Goal: Register for event/course

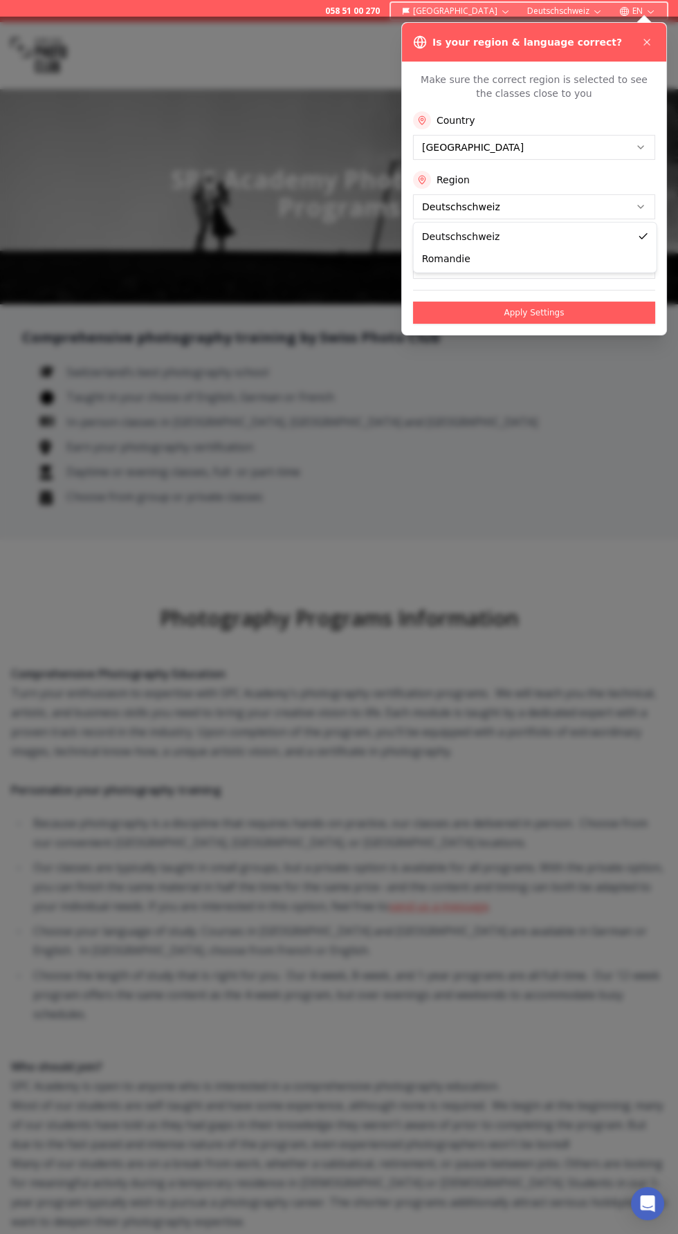
click at [608, 268] on button "English" at bounding box center [534, 266] width 242 height 25
click at [609, 320] on button "Apply Settings" at bounding box center [534, 313] width 242 height 22
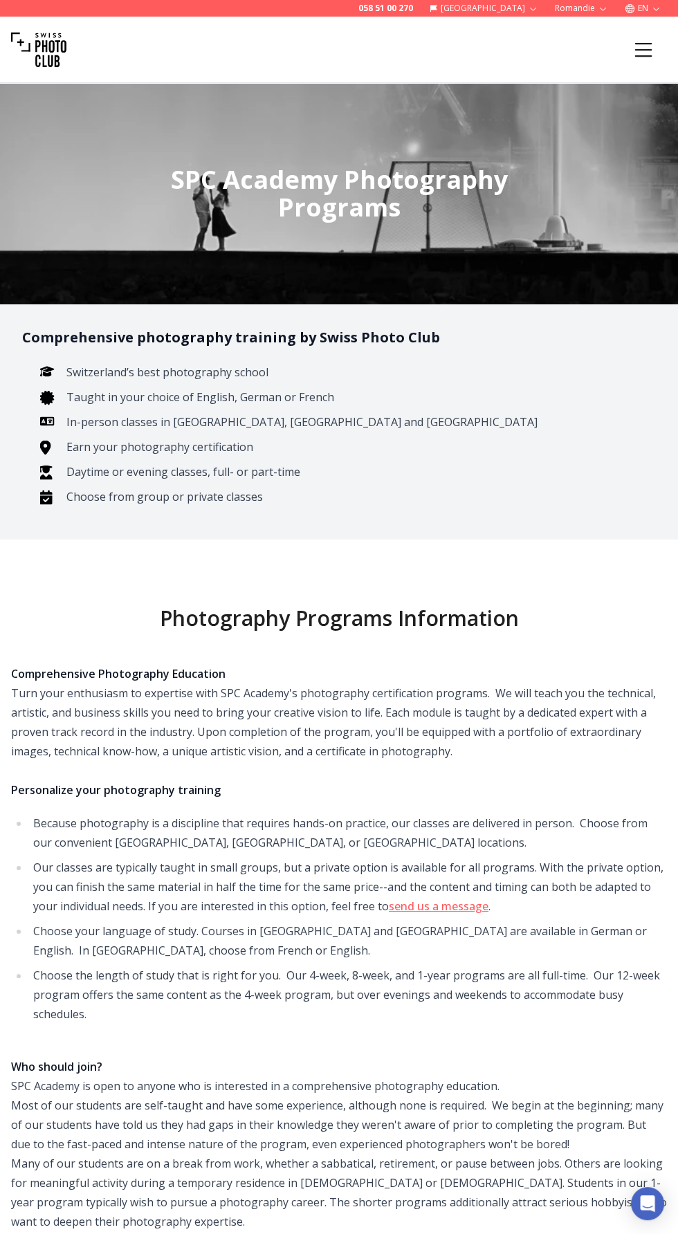
click at [652, 71] on button "Menu" at bounding box center [643, 49] width 47 height 47
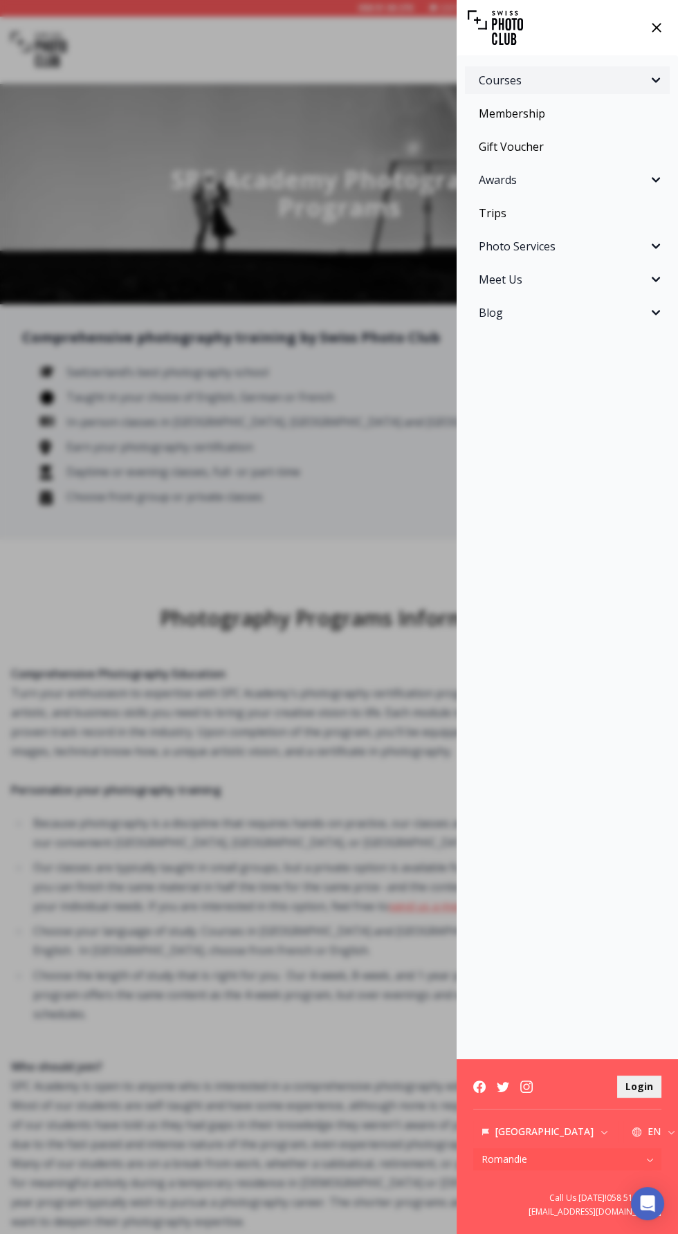
click at [636, 82] on span "Courses" at bounding box center [563, 80] width 169 height 17
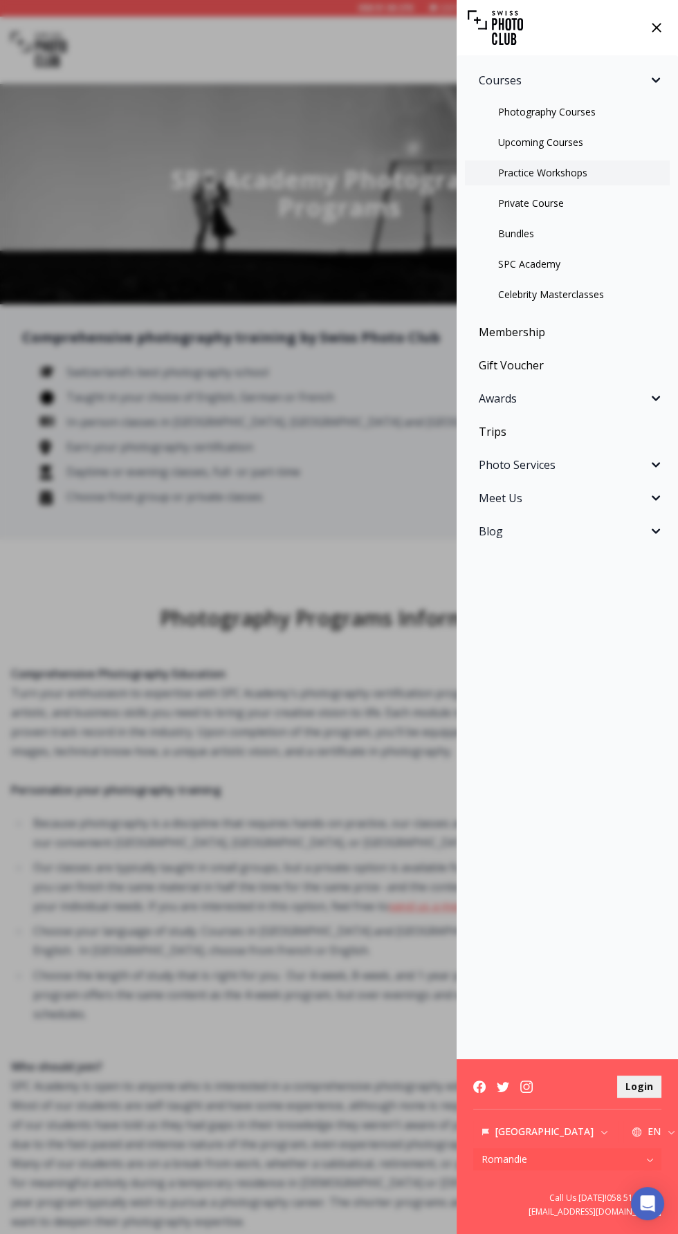
click at [611, 180] on link "Practice Workshops" at bounding box center [567, 172] width 205 height 25
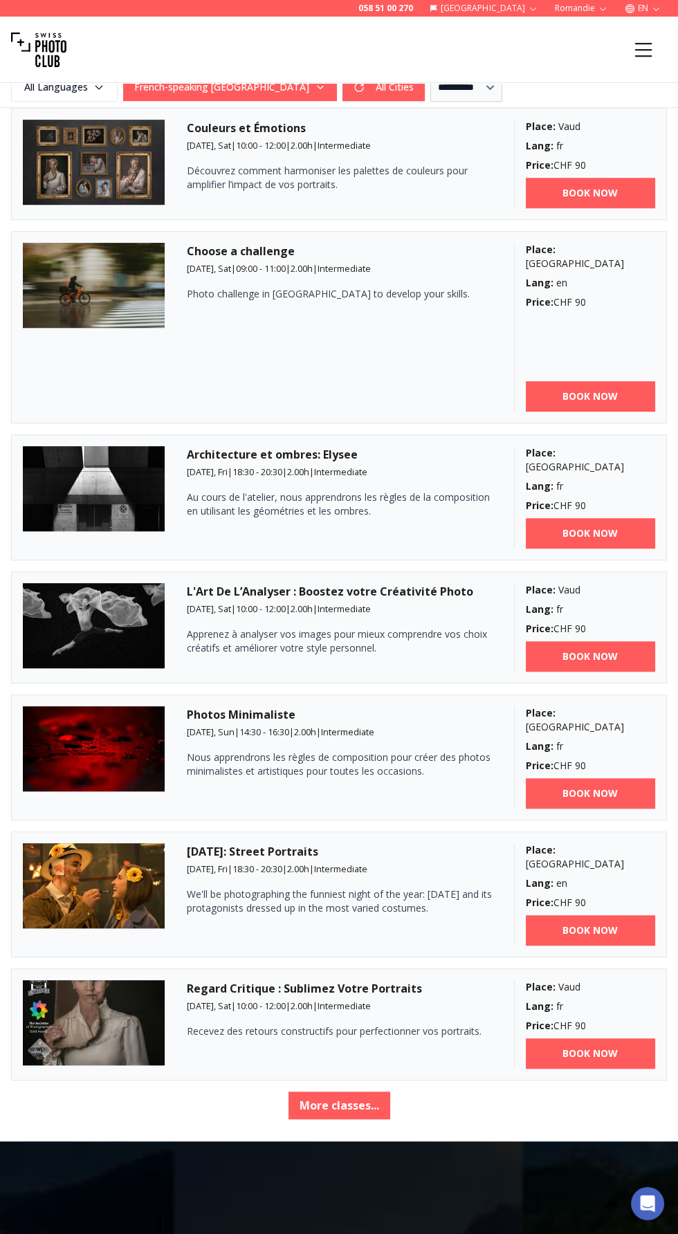
scroll to position [1488, 0]
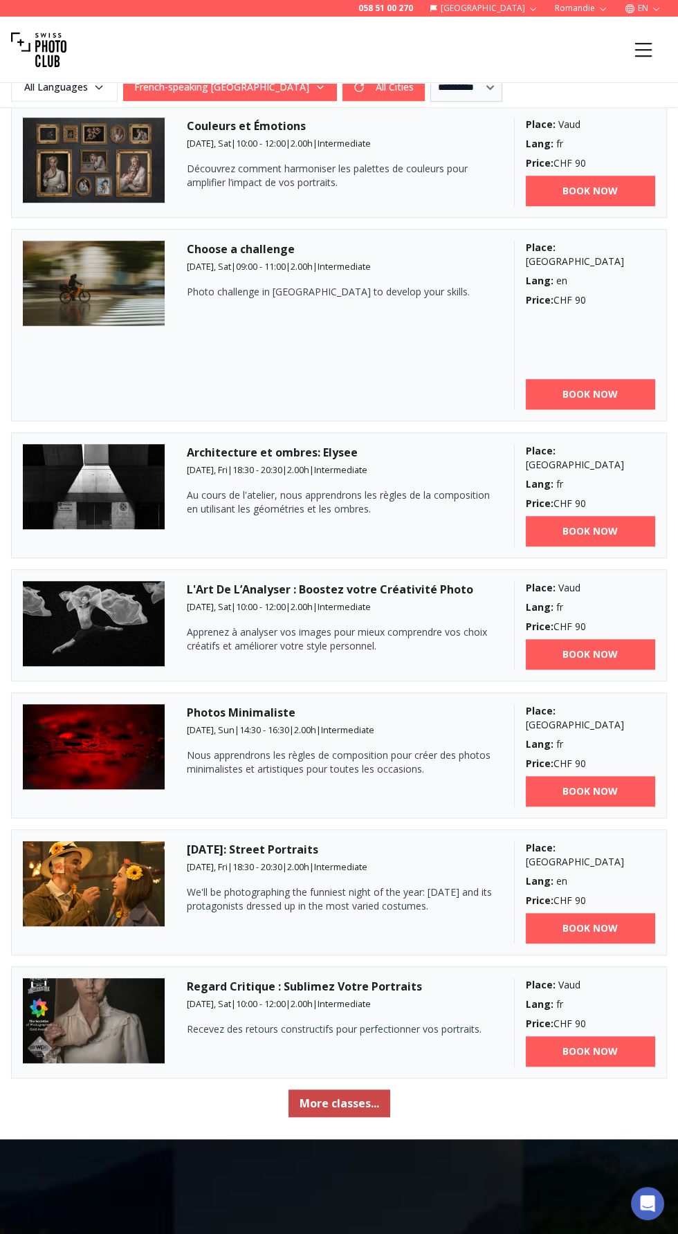
click at [367, 1089] on button "More classes..." at bounding box center [339, 1103] width 102 height 28
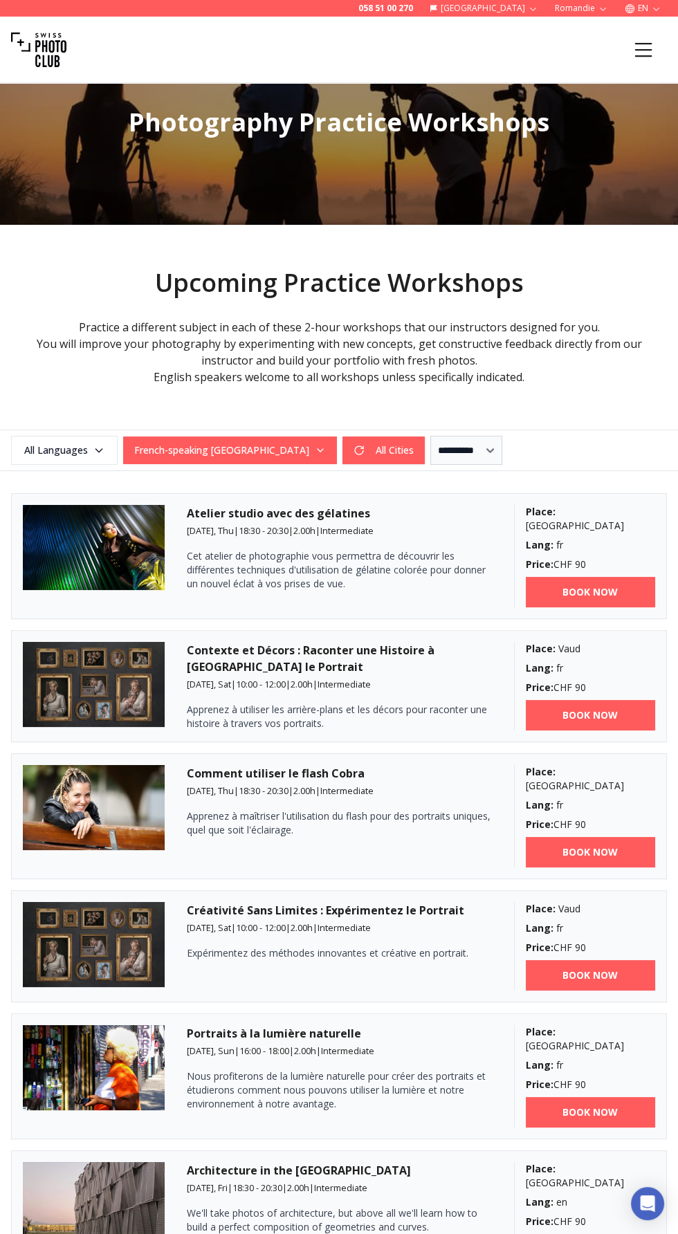
scroll to position [46, 0]
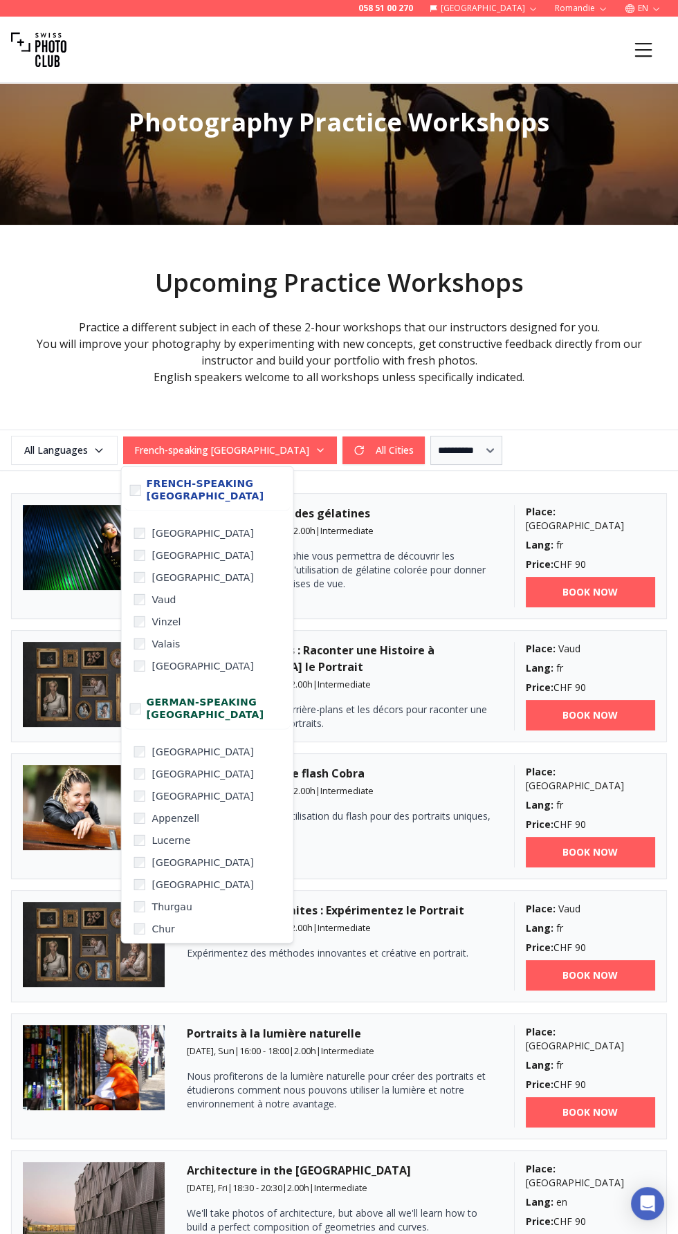
click at [246, 454] on button "French-speaking Switzerland" at bounding box center [230, 450] width 214 height 28
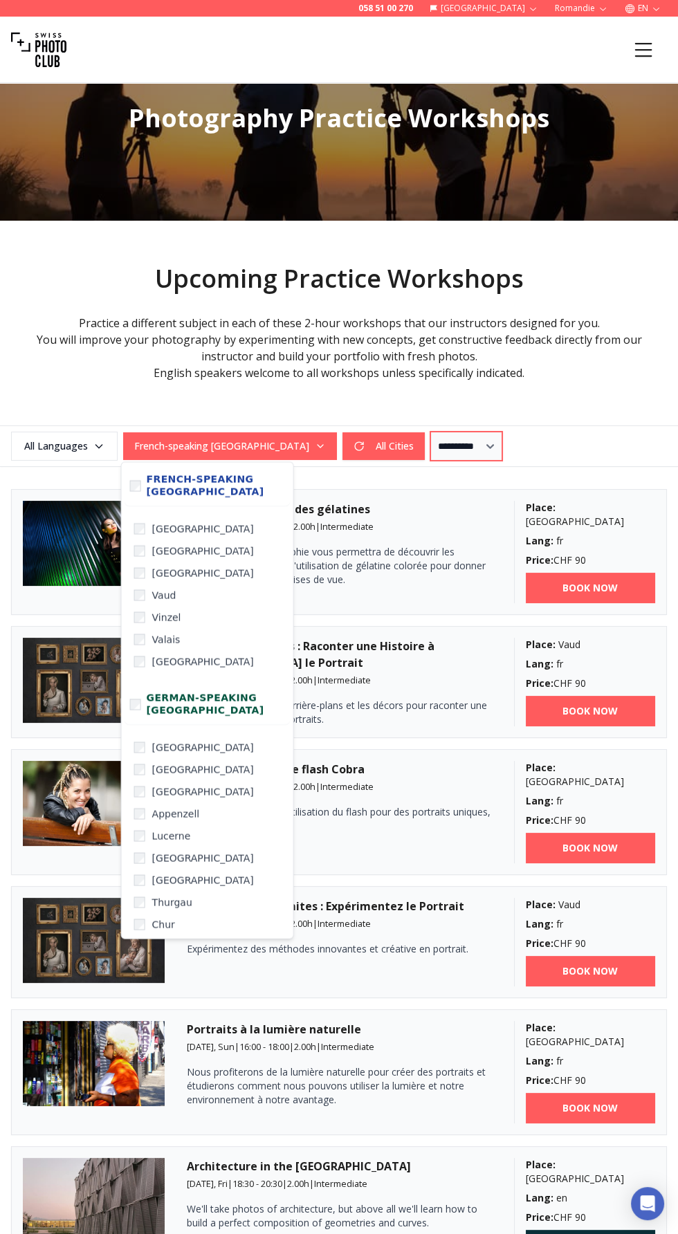
click at [442, 449] on select "**********" at bounding box center [466, 446] width 72 height 29
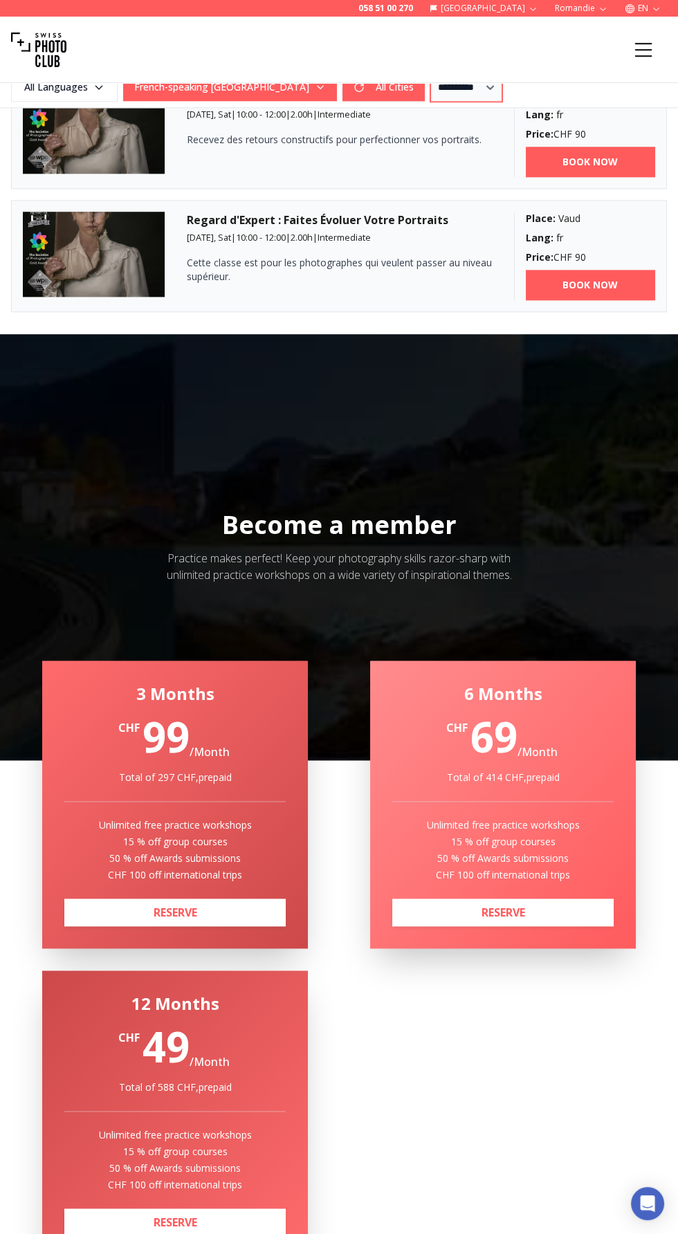
scroll to position [2158, 0]
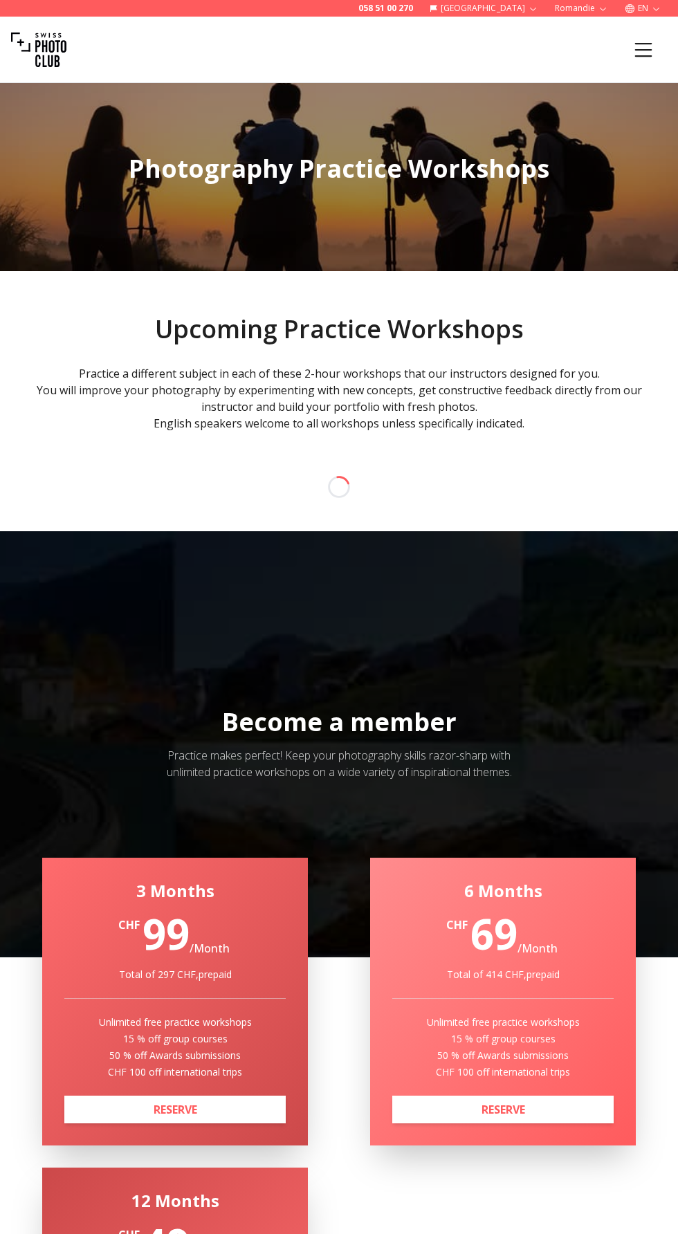
click at [632, 53] on icon "Menu" at bounding box center [643, 49] width 25 height 25
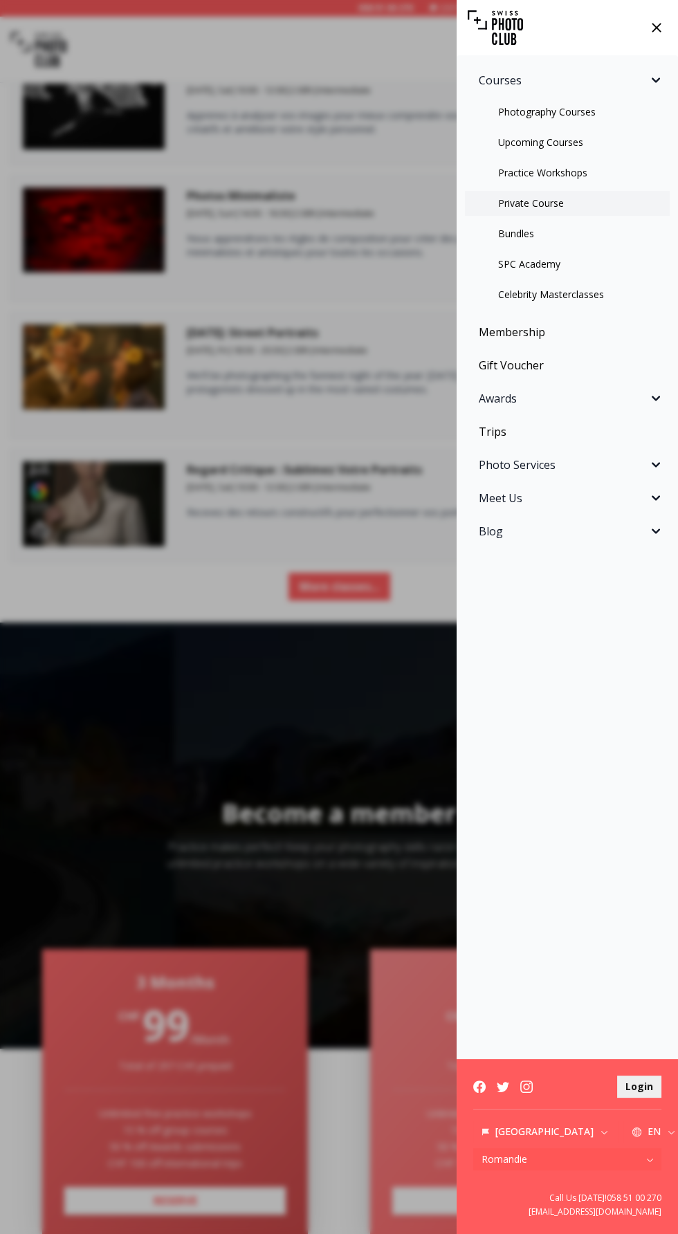
click at [591, 213] on link "Private Course" at bounding box center [567, 203] width 205 height 25
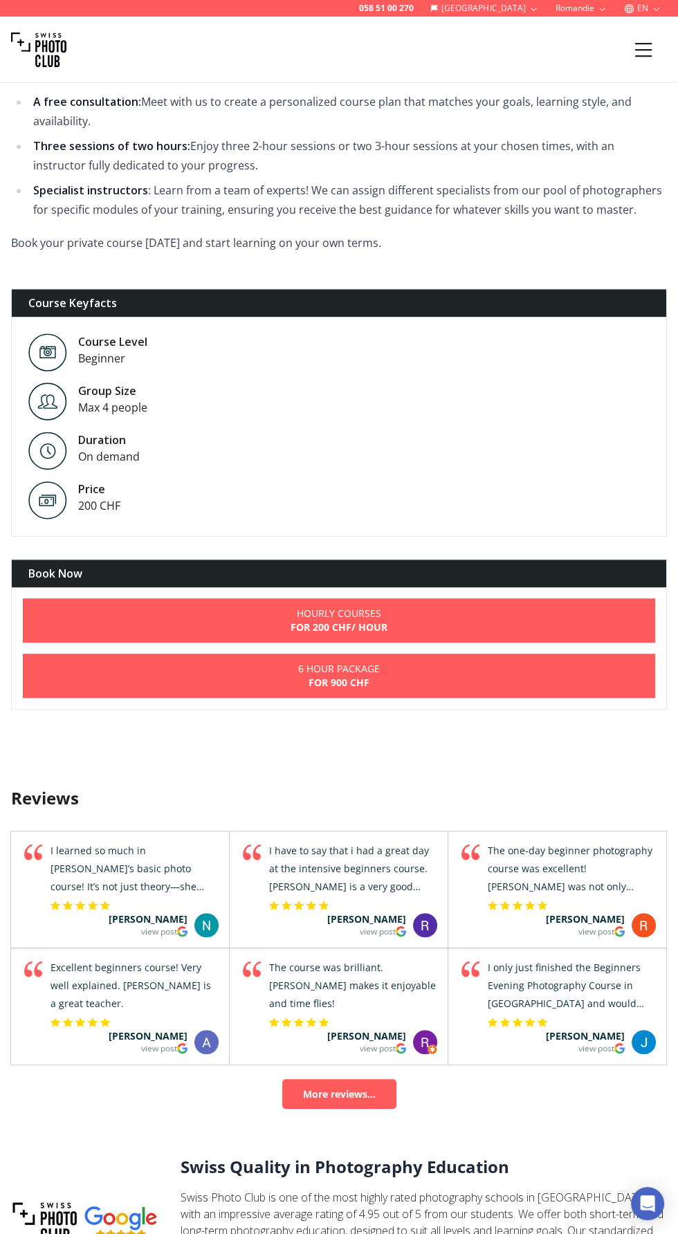
scroll to position [973, 0]
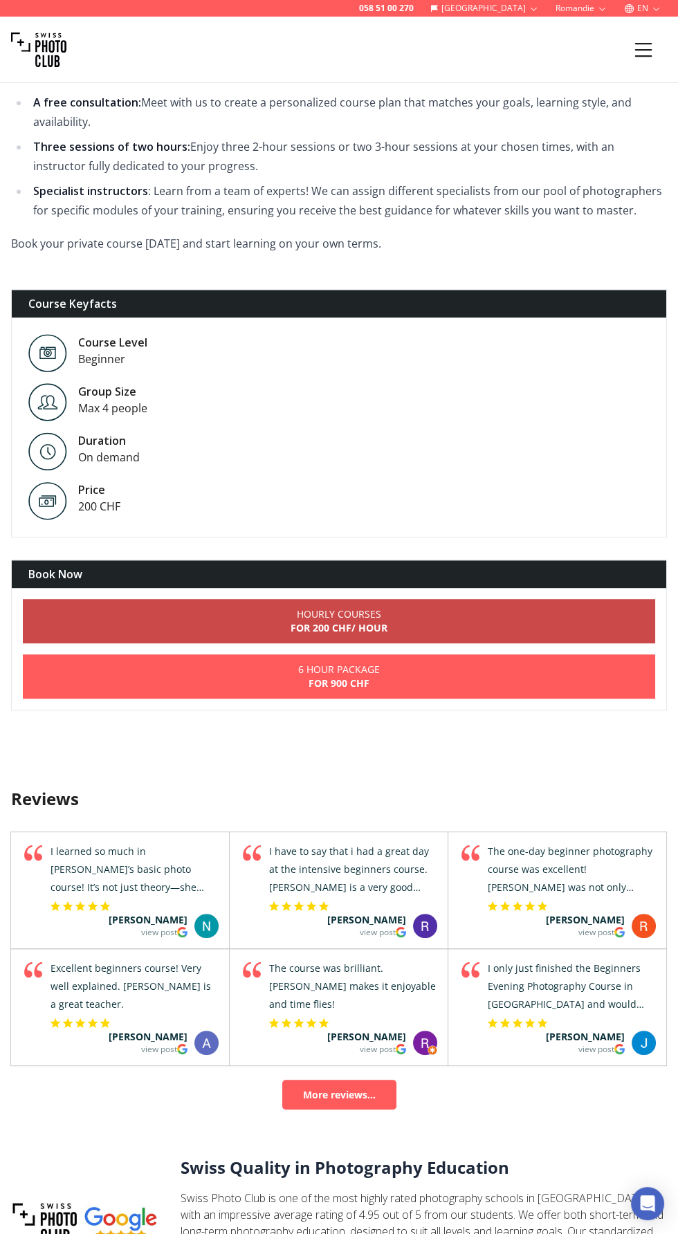
click at [591, 643] on link "Hourly Courses For 200 CHF / Hour" at bounding box center [339, 621] width 632 height 44
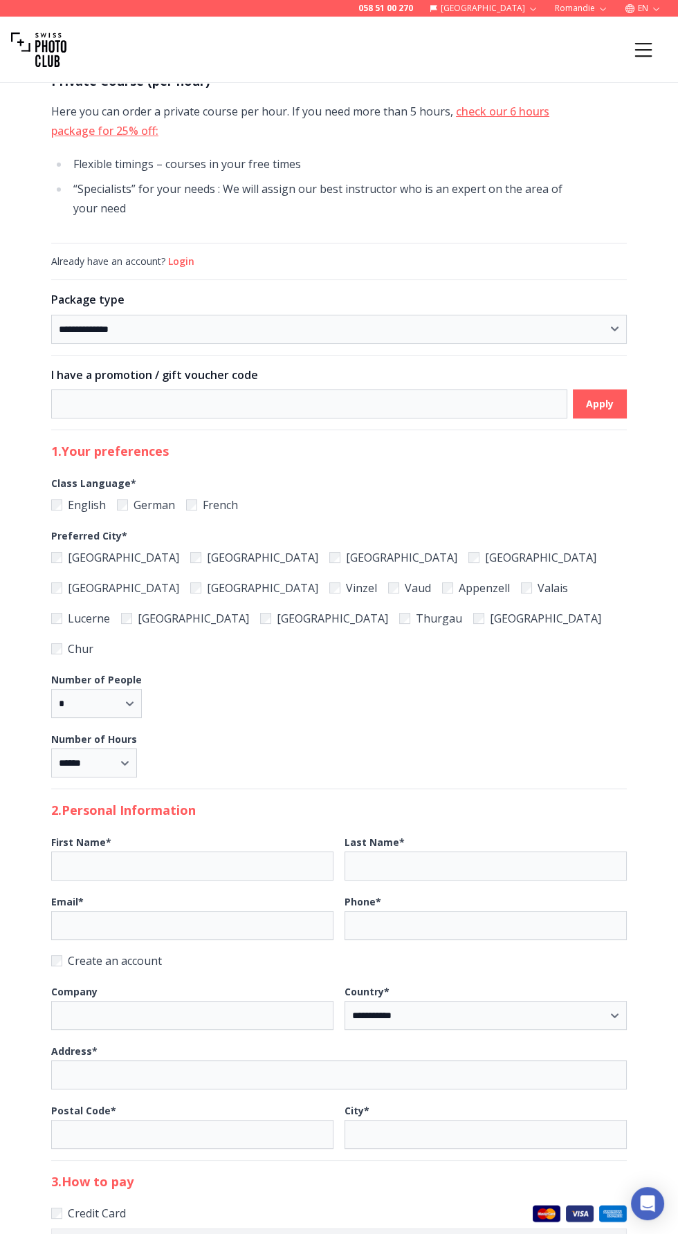
scroll to position [109, 0]
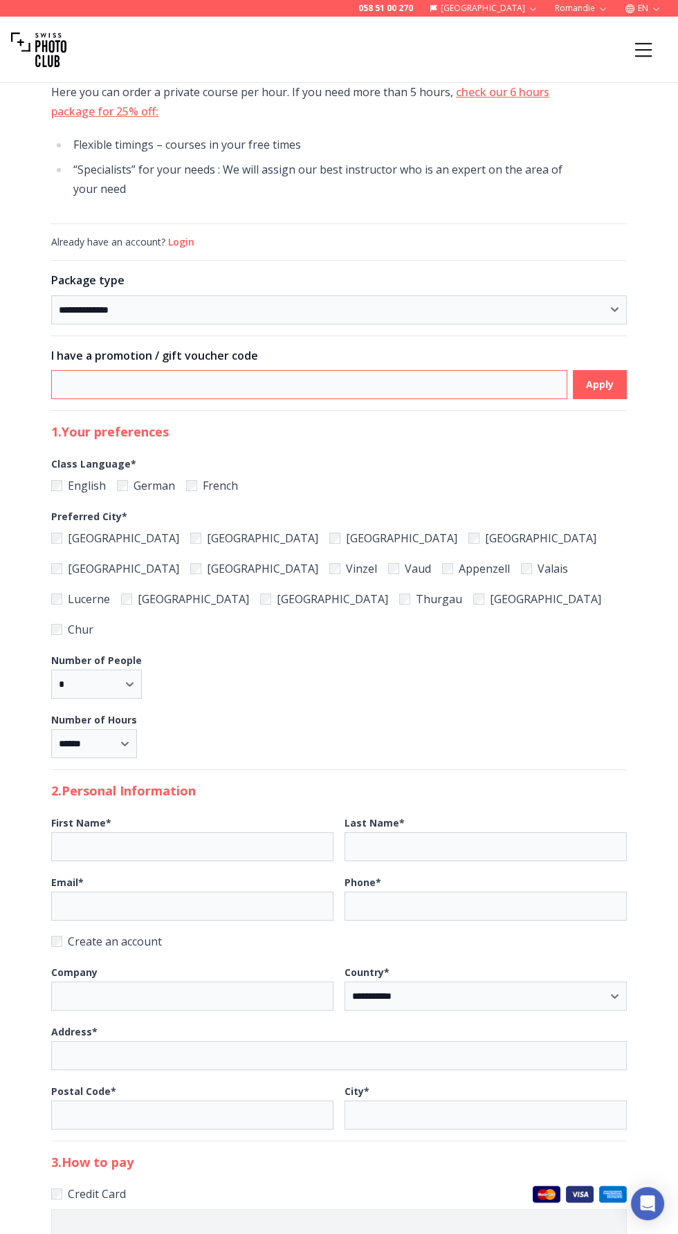
click at [497, 381] on input at bounding box center [309, 384] width 516 height 29
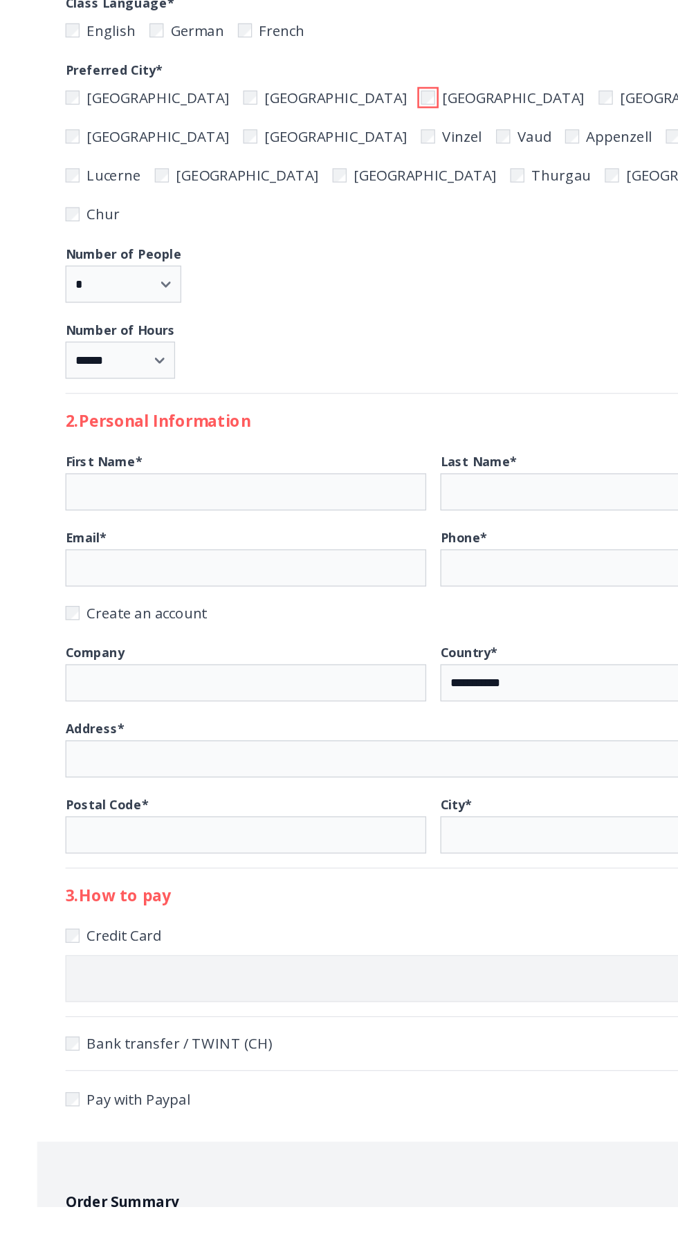
scroll to position [401, 0]
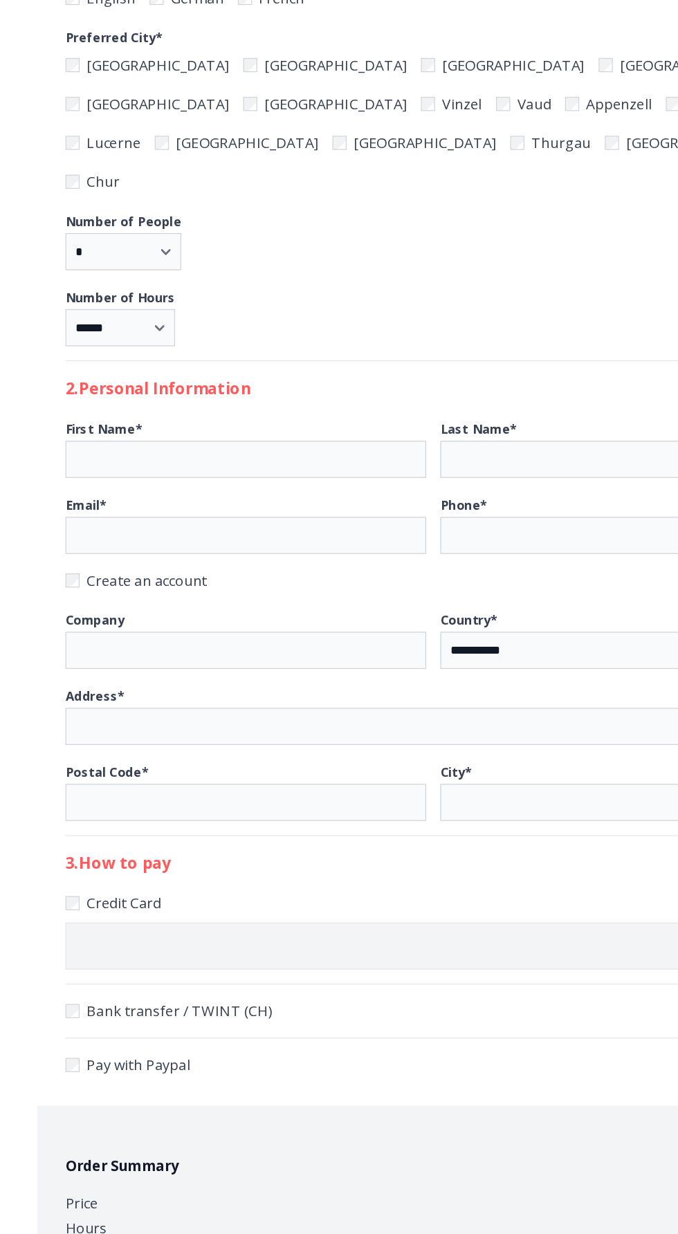
scroll to position [427, 0]
